Goal: Find specific fact: Find contact information

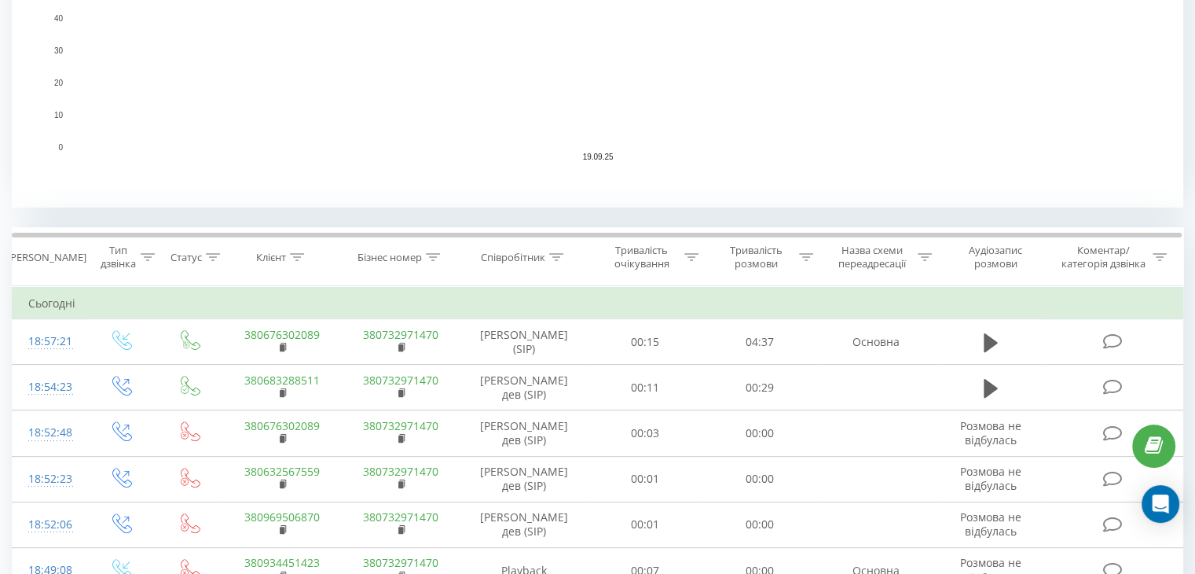
scroll to position [475, 0]
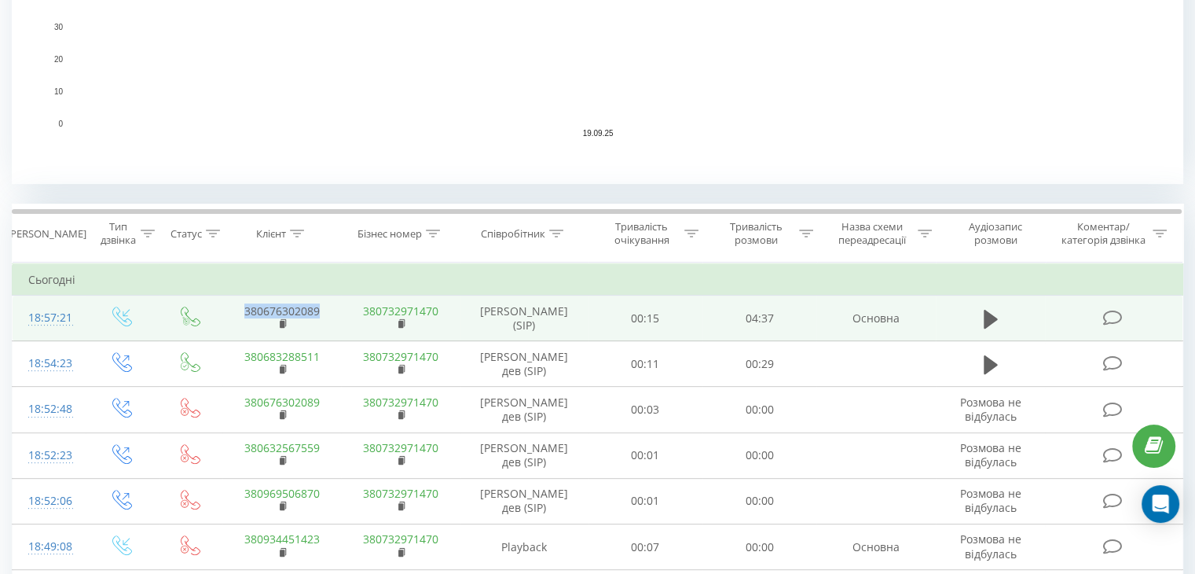
drag, startPoint x: 238, startPoint y: 315, endPoint x: 327, endPoint y: 317, distance: 88.8
click at [327, 317] on td "380676302089" at bounding box center [281, 318] width 119 height 46
copy link "380676302089"
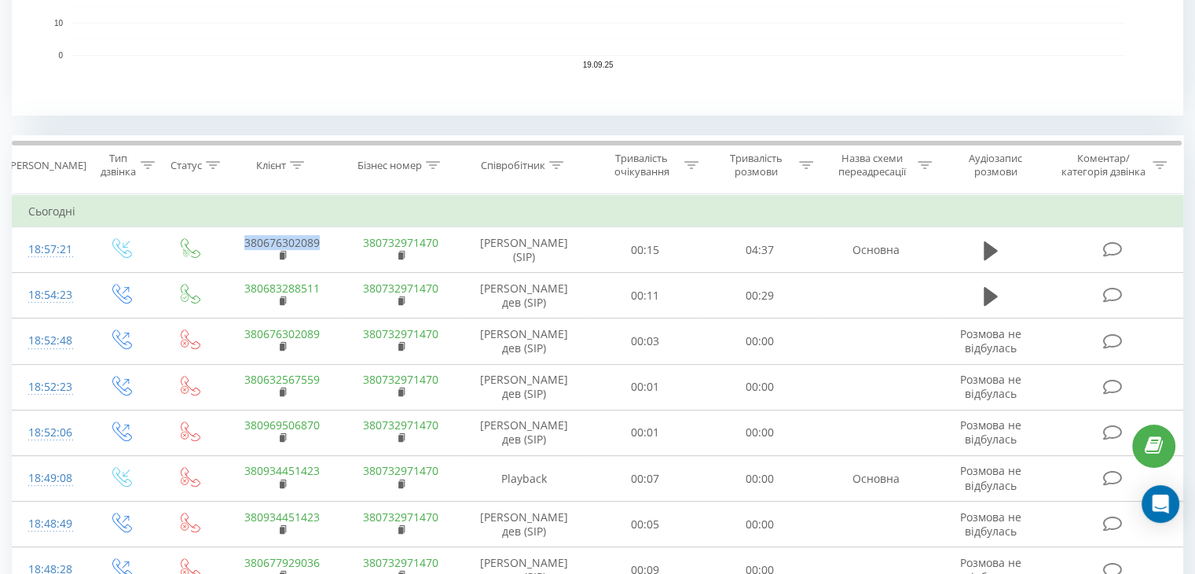
scroll to position [544, 0]
